Goal: Information Seeking & Learning: Learn about a topic

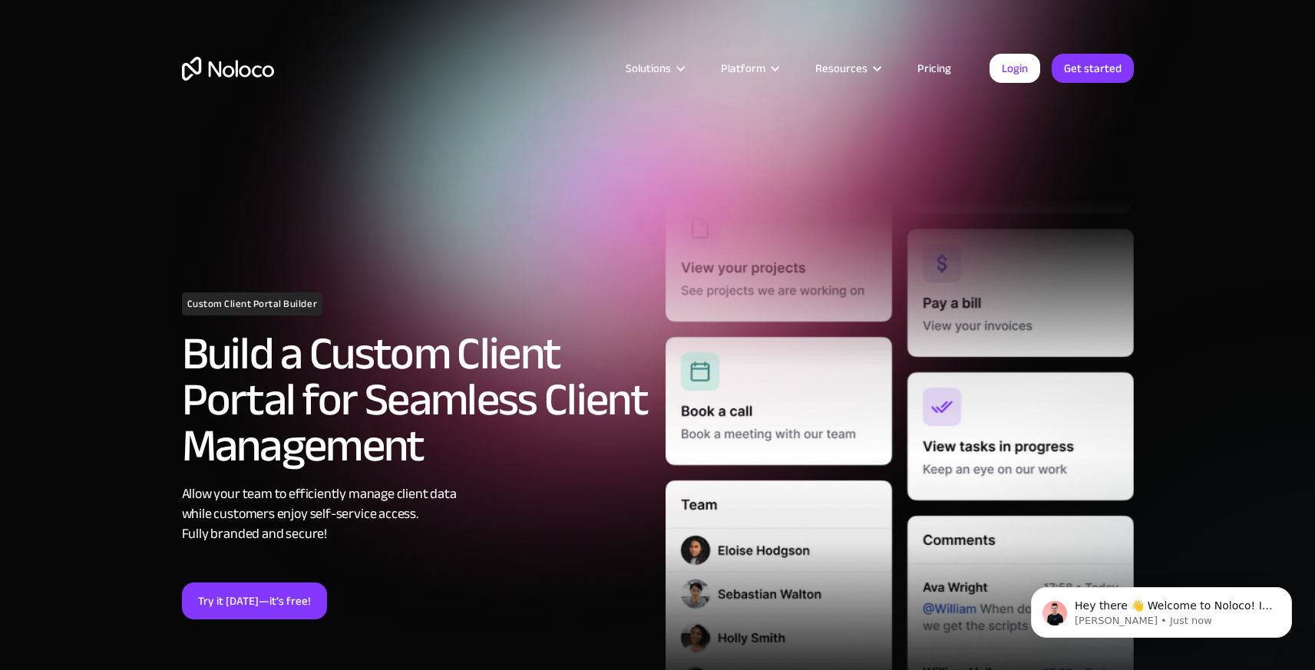
click at [932, 64] on link "Pricing" at bounding box center [934, 68] width 72 height 20
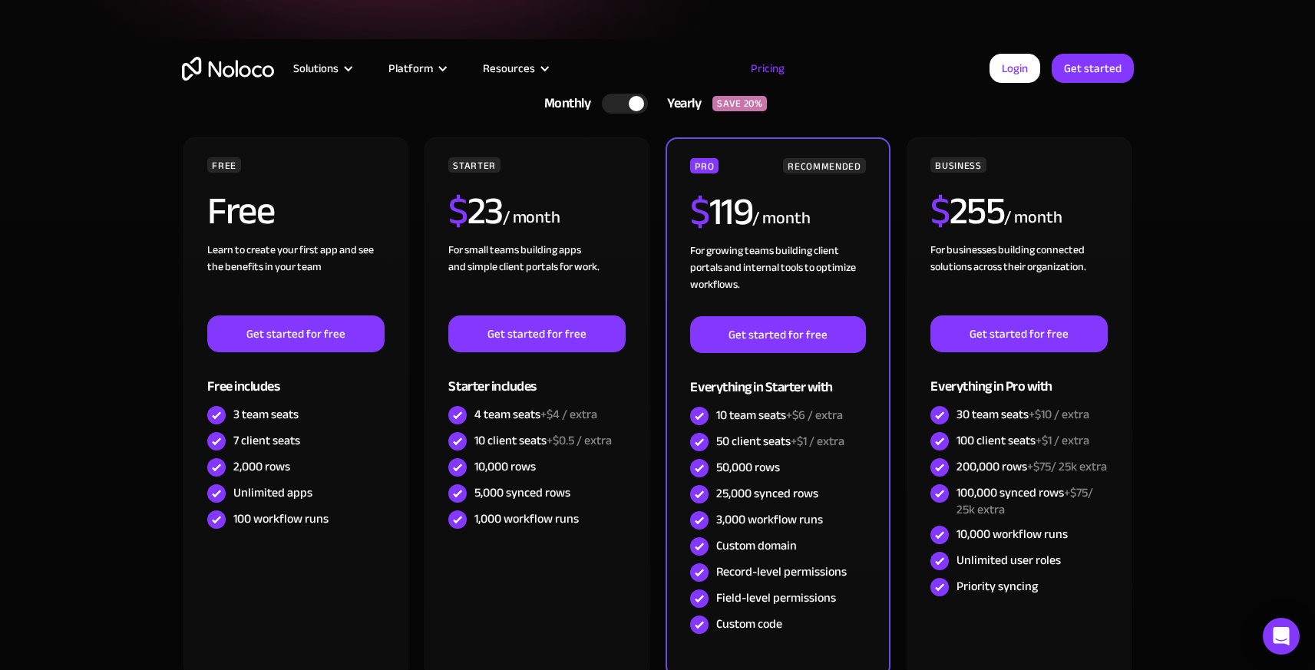
scroll to position [349, 0]
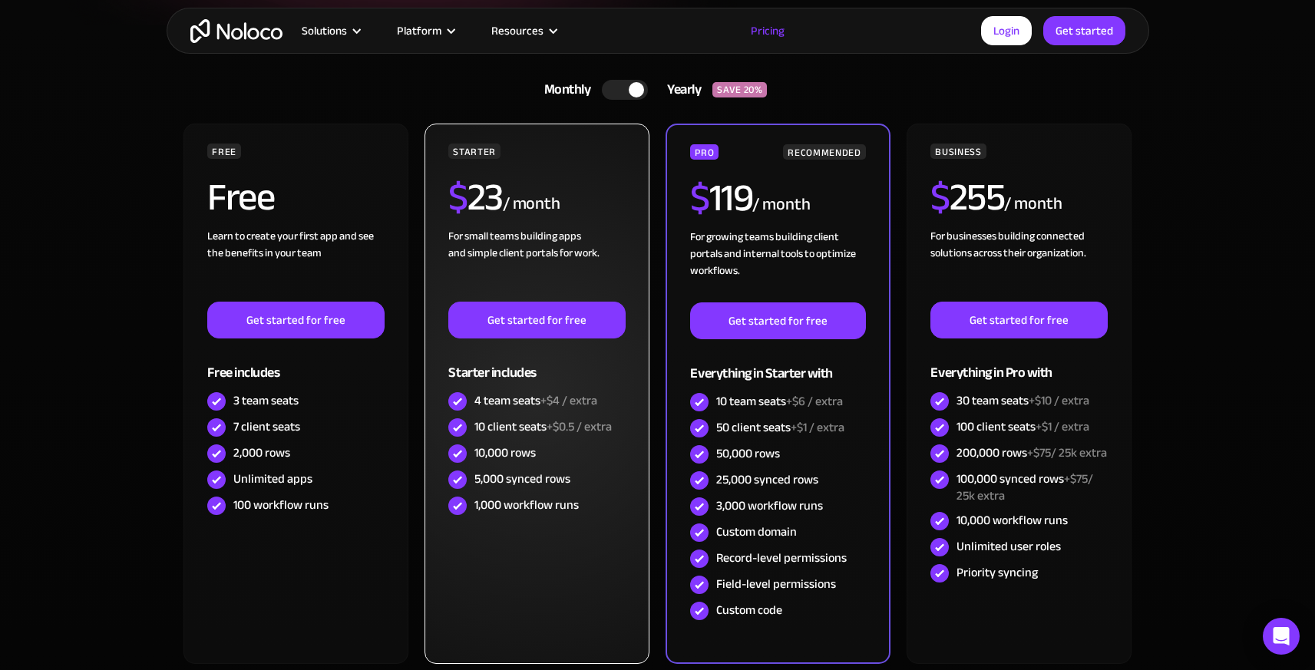
click at [512, 400] on div "4 team seats +$4 / extra" at bounding box center [535, 400] width 123 height 17
click at [508, 424] on div "10 client seats +$0.5 / extra" at bounding box center [542, 426] width 137 height 17
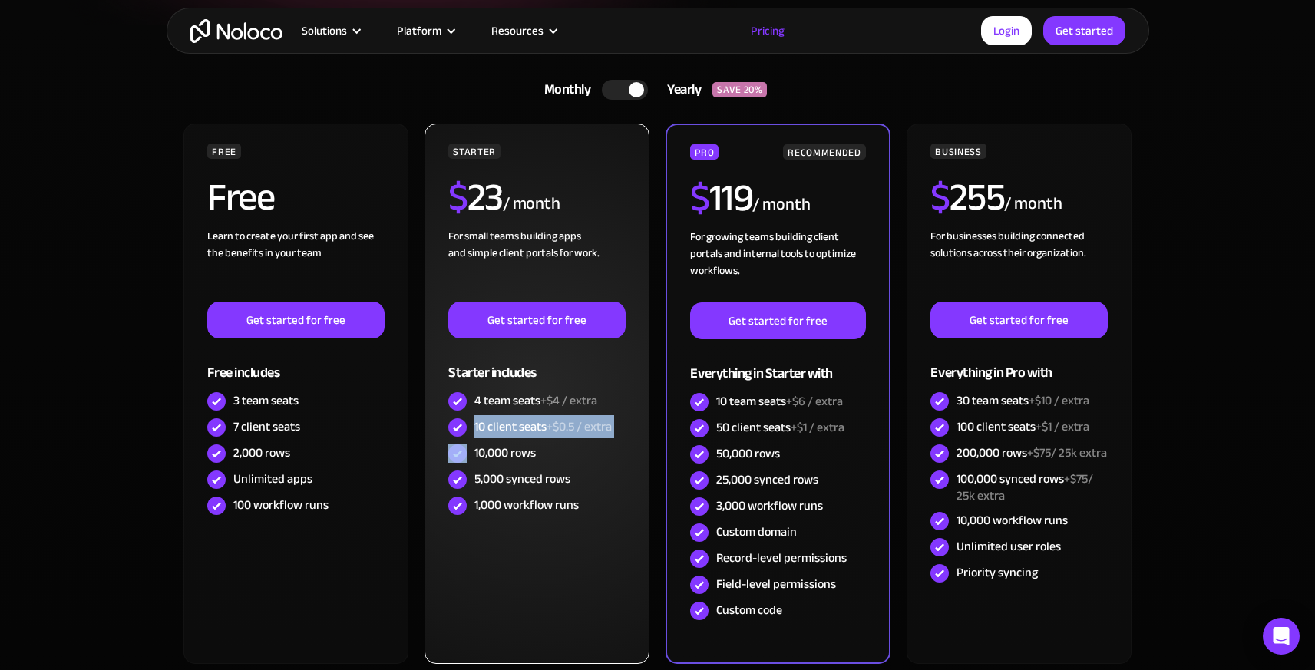
click at [508, 424] on div "10 client seats +$0.5 / extra" at bounding box center [542, 426] width 137 height 17
click at [527, 429] on div "10 client seats +$0.5 / extra" at bounding box center [542, 426] width 137 height 17
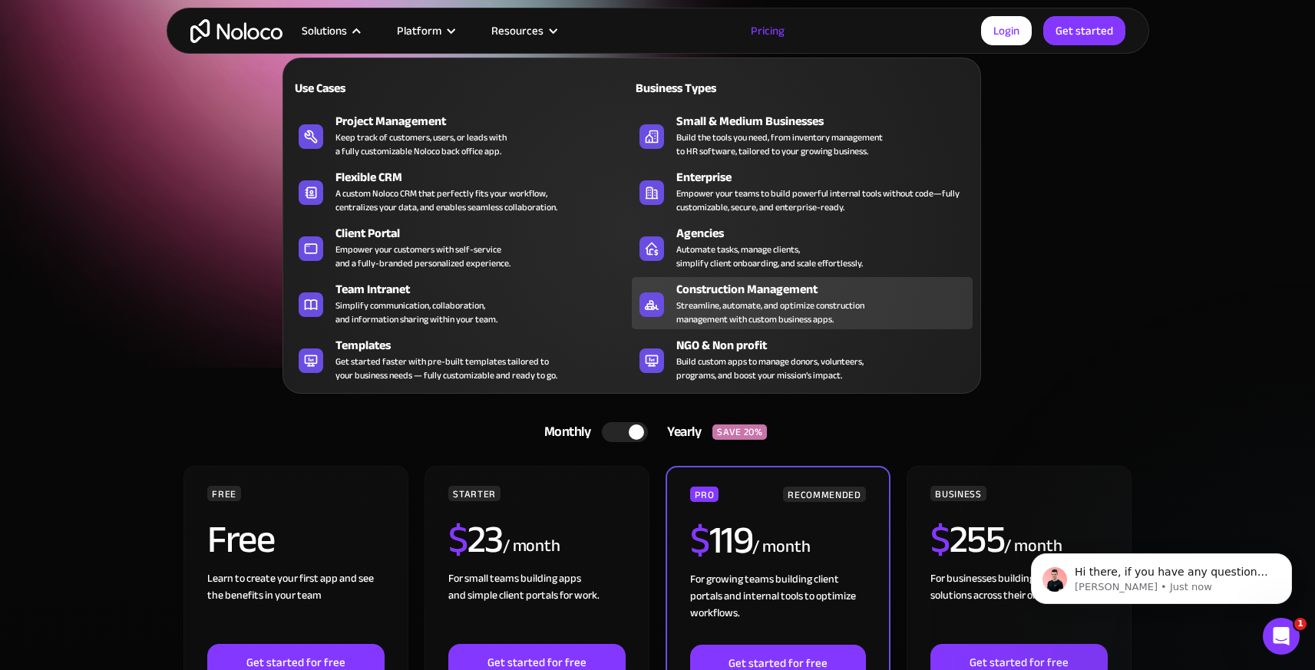
scroll to position [0, 0]
